Goal: Find specific page/section: Find specific page/section

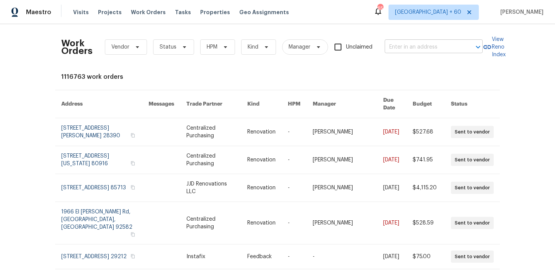
click at [391, 45] on input "text" at bounding box center [423, 47] width 77 height 12
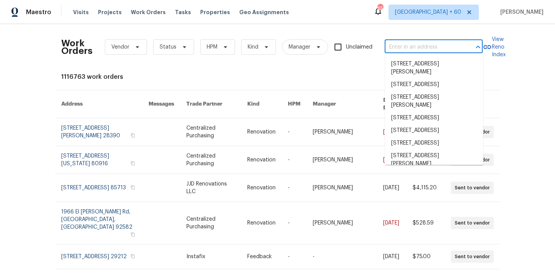
paste input "[STREET_ADDRESS]"
type input "[STREET_ADDRESS]"
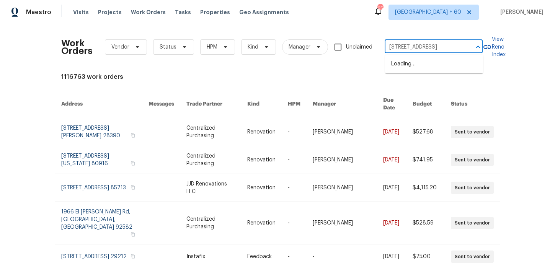
scroll to position [0, 15]
click at [431, 68] on li "[STREET_ADDRESS]" at bounding box center [434, 64] width 98 height 13
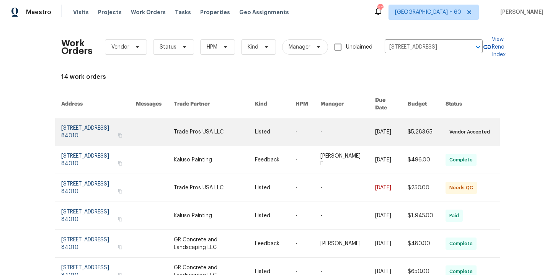
click at [88, 125] on link at bounding box center [98, 132] width 75 height 28
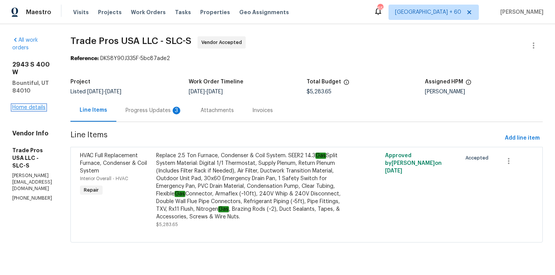
click at [31, 105] on link "Home details" at bounding box center [28, 107] width 33 height 5
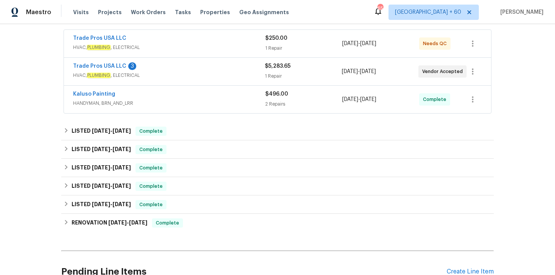
scroll to position [152, 0]
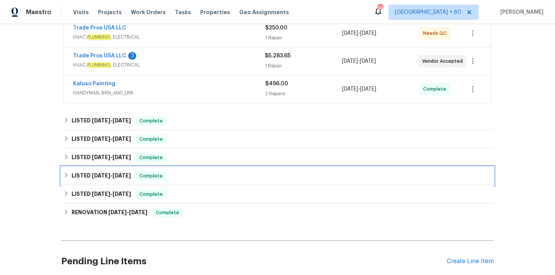
click at [174, 181] on div "LISTED [DATE] - [DATE] Complete" at bounding box center [277, 176] width 432 height 18
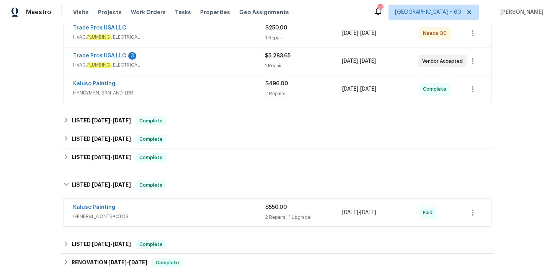
click at [186, 206] on div "Kaluso Painting" at bounding box center [169, 208] width 192 height 9
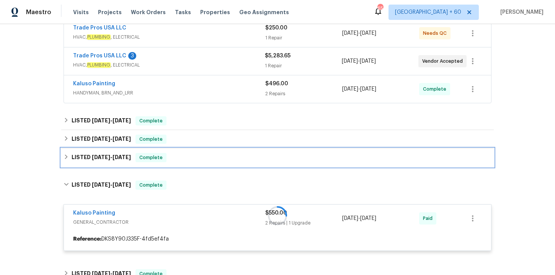
click at [183, 157] on div "LISTED [DATE] - [DATE] Complete" at bounding box center [278, 157] width 428 height 9
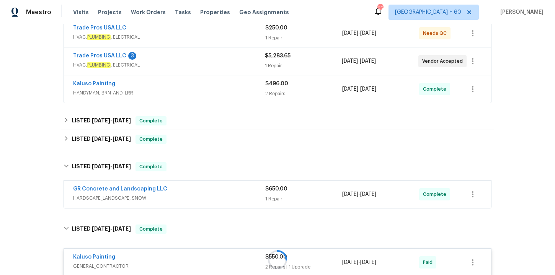
click at [199, 192] on div "GR Concrete and Landscaping LLC" at bounding box center [169, 189] width 192 height 9
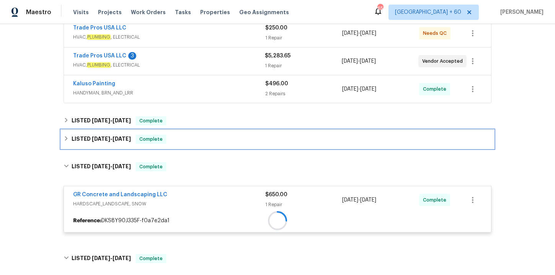
click at [194, 133] on div "LISTED [DATE] - [DATE] Complete" at bounding box center [277, 139] width 432 height 18
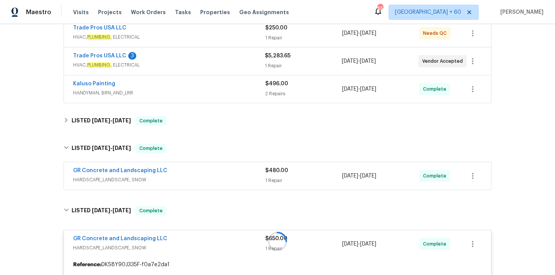
click at [205, 168] on div "GR Concrete and Landscaping LLC" at bounding box center [169, 171] width 192 height 9
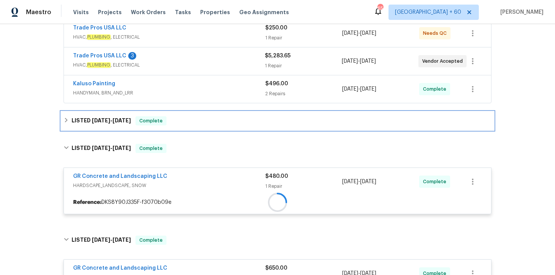
click at [200, 122] on div "LISTED [DATE] - [DATE] Complete" at bounding box center [278, 120] width 428 height 9
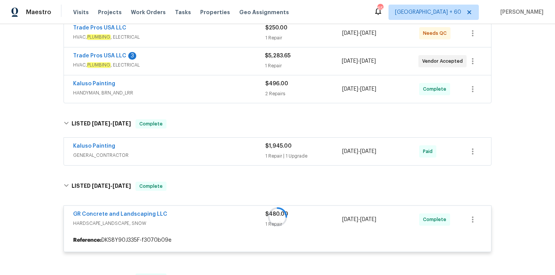
click at [209, 152] on span "GENERAL_CONTRACTOR" at bounding box center [169, 156] width 192 height 8
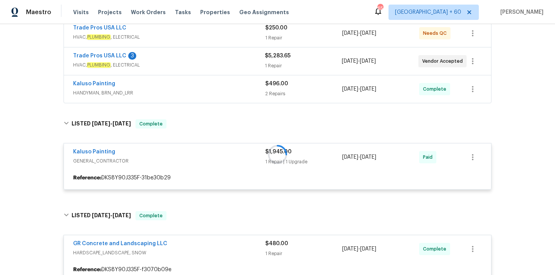
click at [212, 93] on span "HANDYMAN, BRN_AND_LRR" at bounding box center [169, 93] width 192 height 8
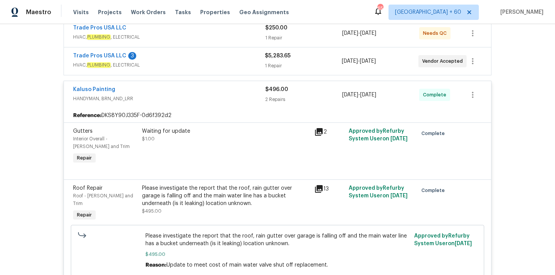
click at [211, 36] on span "HVAC, PLUMBING , ELECTRICAL" at bounding box center [169, 37] width 192 height 8
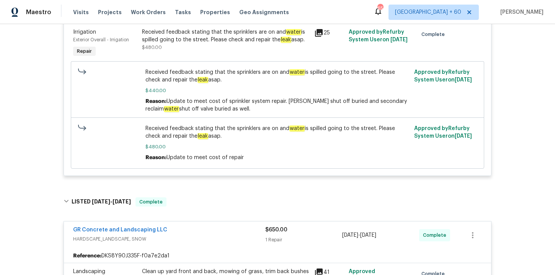
scroll to position [875, 0]
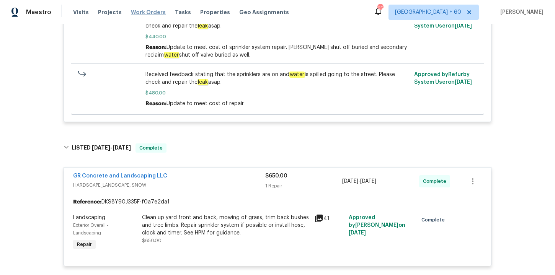
click at [151, 13] on span "Work Orders" at bounding box center [148, 12] width 35 height 8
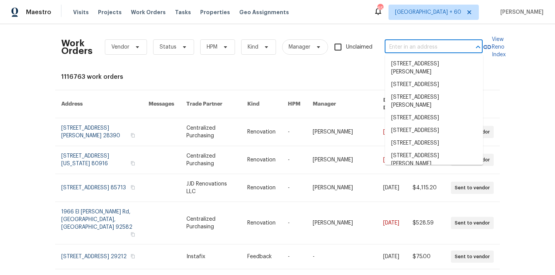
click at [402, 50] on input "text" at bounding box center [423, 47] width 77 height 12
paste input "[STREET_ADDRESS]"
type input "[STREET_ADDRESS]"
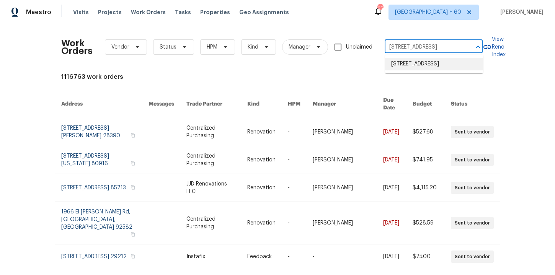
click at [413, 66] on li "[STREET_ADDRESS]" at bounding box center [434, 64] width 98 height 13
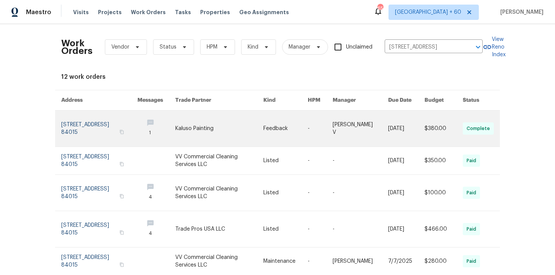
click at [88, 127] on link at bounding box center [99, 129] width 76 height 36
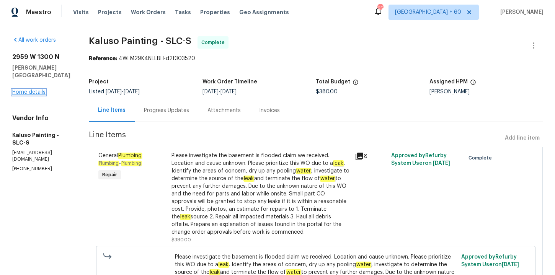
click at [39, 90] on link "Home details" at bounding box center [28, 92] width 33 height 5
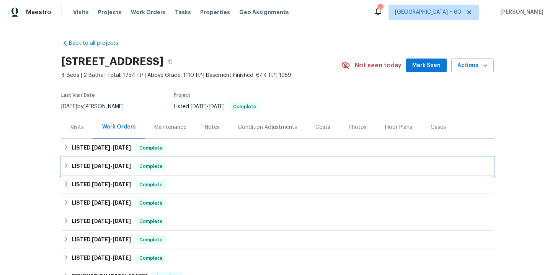
click at [184, 166] on div "LISTED [DATE] - [DATE] Complete" at bounding box center [278, 166] width 428 height 9
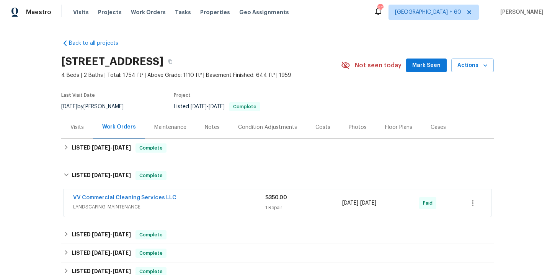
click at [196, 193] on div "VV Commercial Cleaning Services LLC LANDSCAPING_MAINTENANCE $350.00 1 Repair [D…" at bounding box center [277, 203] width 427 height 28
click at [199, 202] on div "VV Commercial Cleaning Services LLC" at bounding box center [169, 198] width 192 height 9
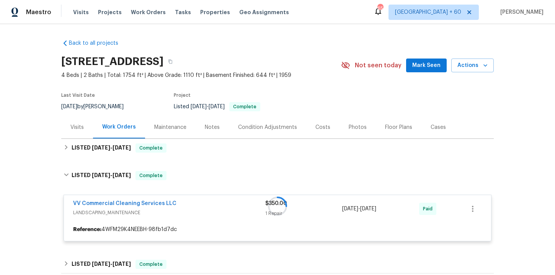
click at [193, 139] on div "LISTED [DATE] - [DATE] Complete Kaluso Painting HANDYMAN, BRN_AND_LRR $380.00 1…" at bounding box center [277, 148] width 432 height 18
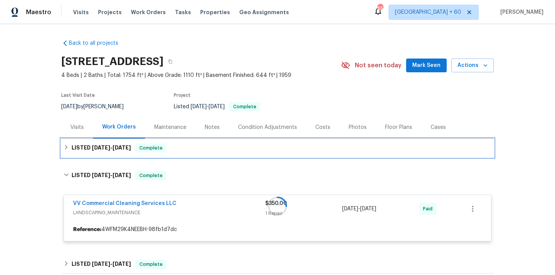
click at [194, 144] on div "LISTED [DATE] - [DATE] Complete" at bounding box center [278, 147] width 428 height 9
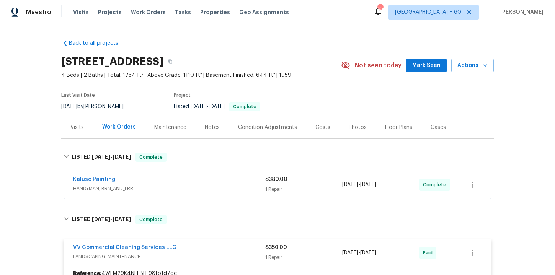
click at [205, 182] on div "Kaluso Painting" at bounding box center [169, 180] width 192 height 9
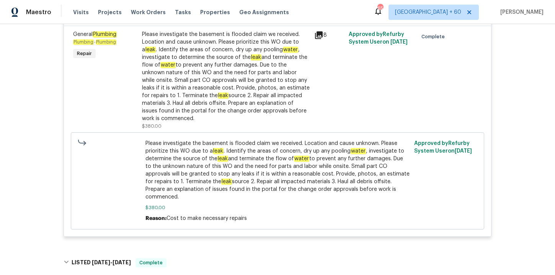
scroll to position [374, 0]
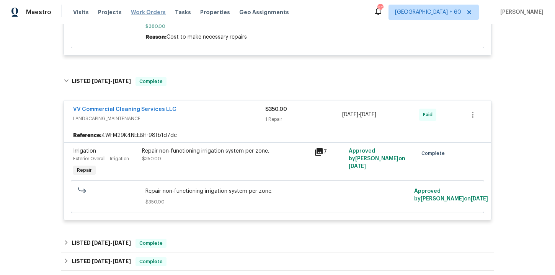
click at [131, 13] on span "Work Orders" at bounding box center [148, 12] width 35 height 8
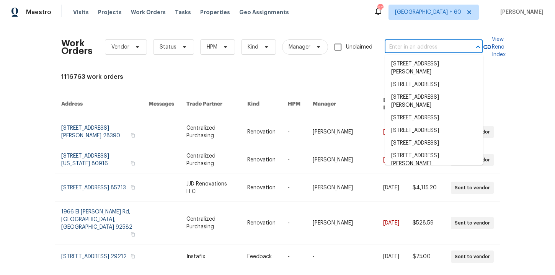
click at [394, 49] on input "text" at bounding box center [423, 47] width 77 height 12
paste input "[STREET_ADDRESS]"
type input "[STREET_ADDRESS]"
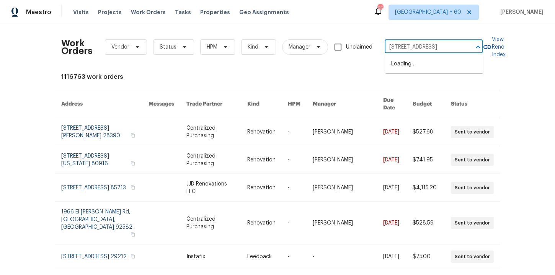
scroll to position [0, 61]
click at [422, 68] on li "[STREET_ADDRESS]" at bounding box center [434, 64] width 98 height 13
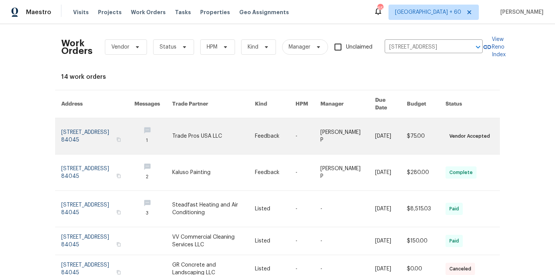
click at [93, 125] on link at bounding box center [97, 136] width 73 height 36
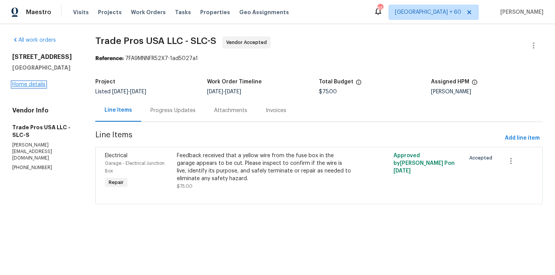
click at [39, 87] on link "Home details" at bounding box center [28, 84] width 33 height 5
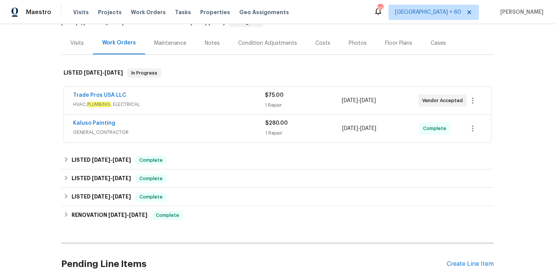
scroll to position [120, 0]
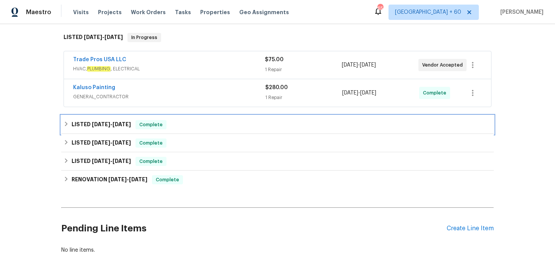
click at [198, 129] on div "LISTED [DATE] - [DATE] Complete" at bounding box center [278, 124] width 428 height 9
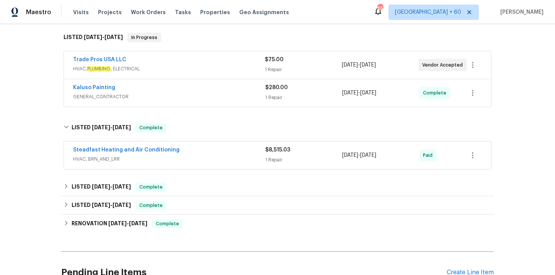
click at [204, 165] on div "Steadfast Heating and Air Conditioning HVAC, BRN_AND_LRR" at bounding box center [169, 155] width 192 height 18
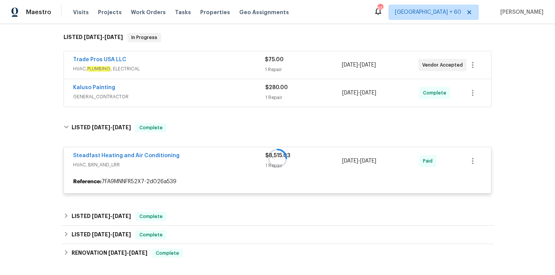
click at [207, 101] on span "GENERAL_CONTRACTOR" at bounding box center [169, 97] width 192 height 8
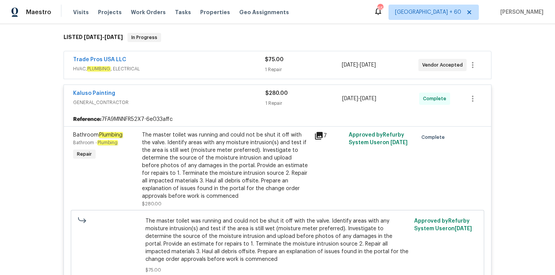
click at [238, 73] on span "HVAC, PLUMBING , ELECTRICAL" at bounding box center [169, 69] width 192 height 8
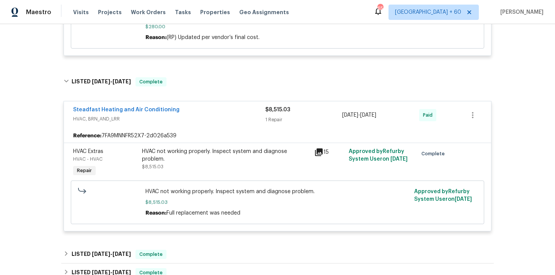
scroll to position [580, 0]
